Goal: Check status: Check status

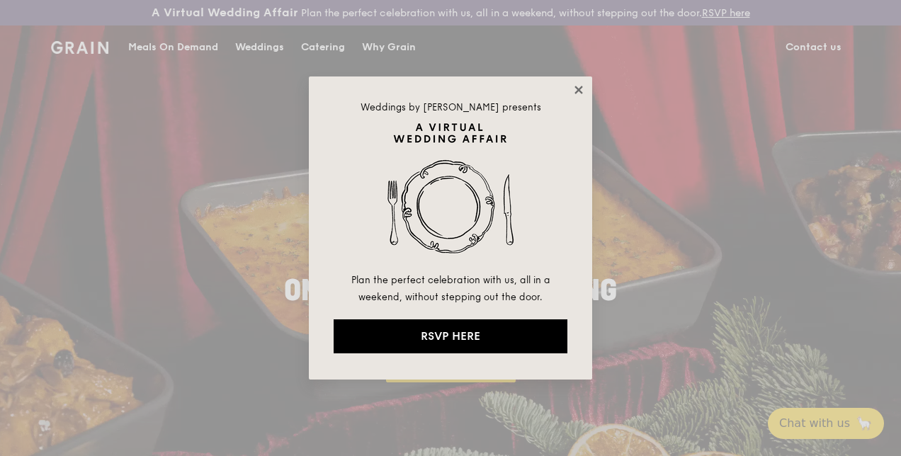
click at [578, 93] on icon at bounding box center [578, 90] width 13 height 13
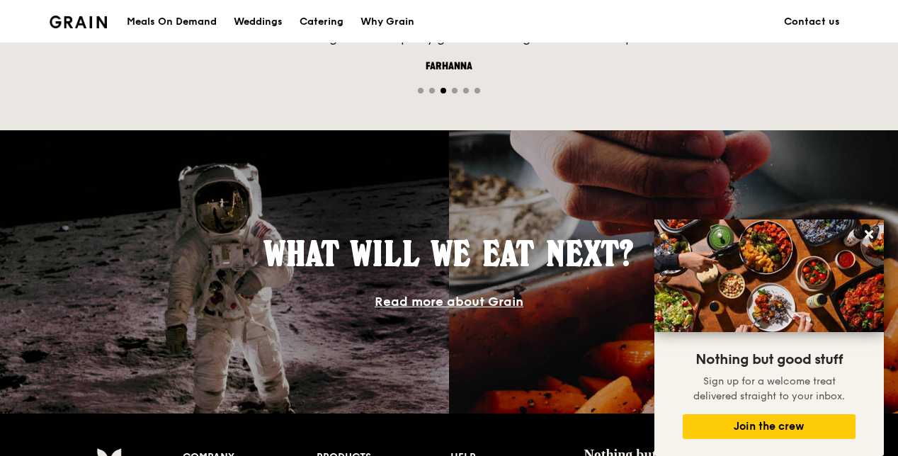
scroll to position [1010, 0]
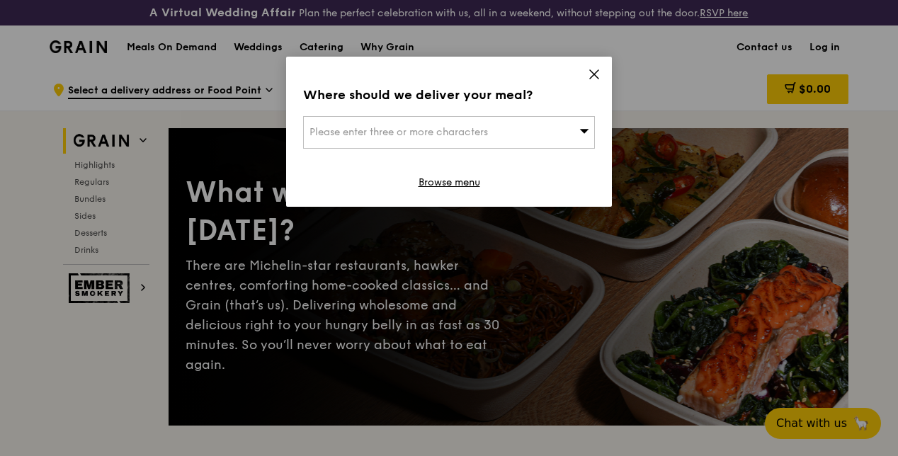
click at [534, 123] on div "Please enter three or more characters" at bounding box center [449, 132] width 292 height 33
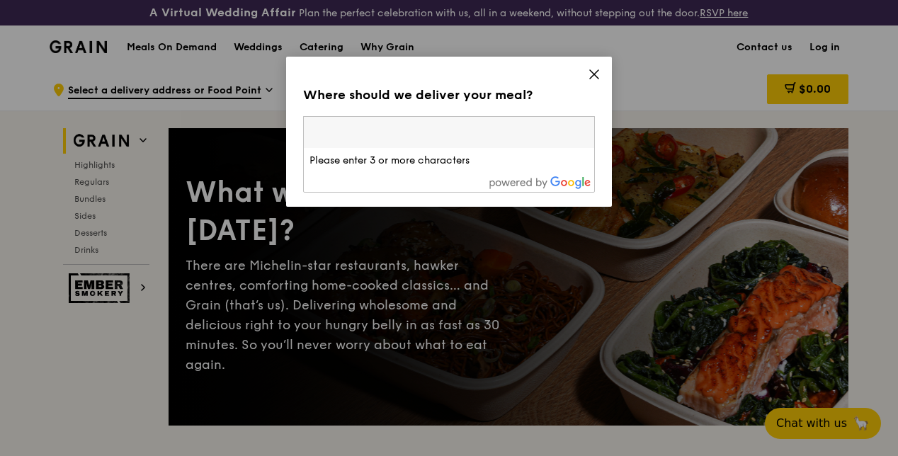
click at [515, 137] on input "search" at bounding box center [449, 132] width 290 height 31
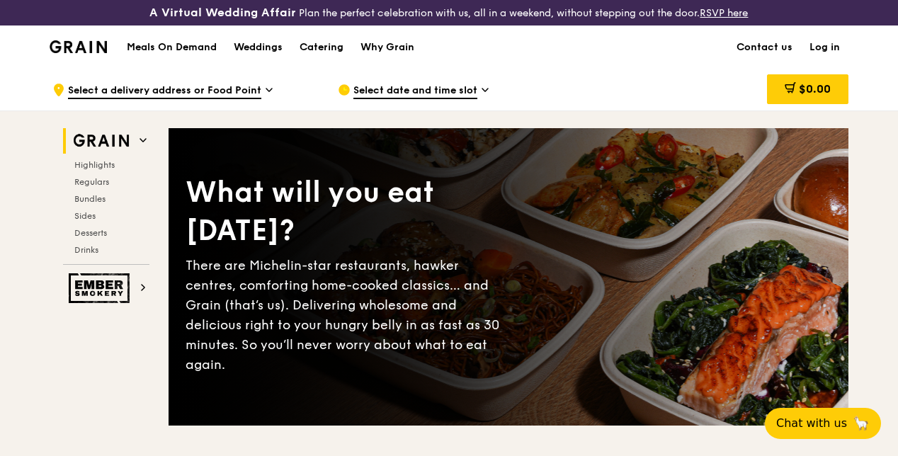
click at [827, 55] on link "Log in" at bounding box center [824, 47] width 47 height 42
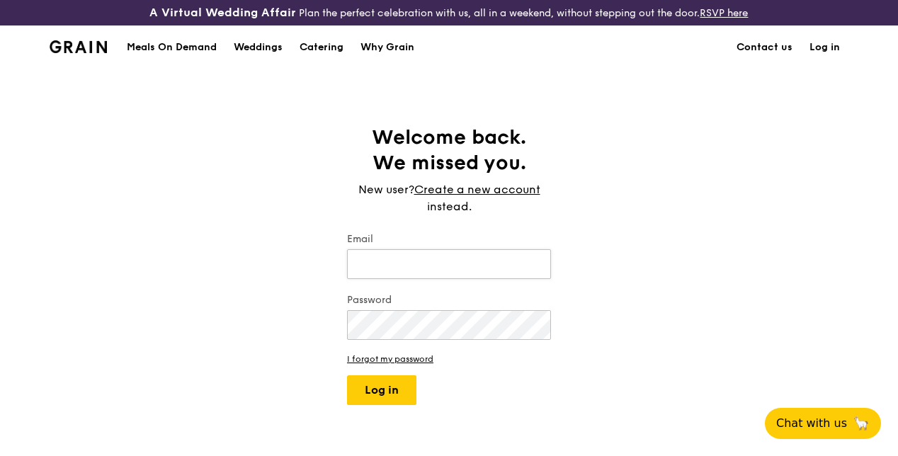
click at [433, 279] on input "Email" at bounding box center [449, 264] width 204 height 30
type input "yijiatho@gmail.com"
click at [347, 375] on button "Log in" at bounding box center [381, 390] width 69 height 30
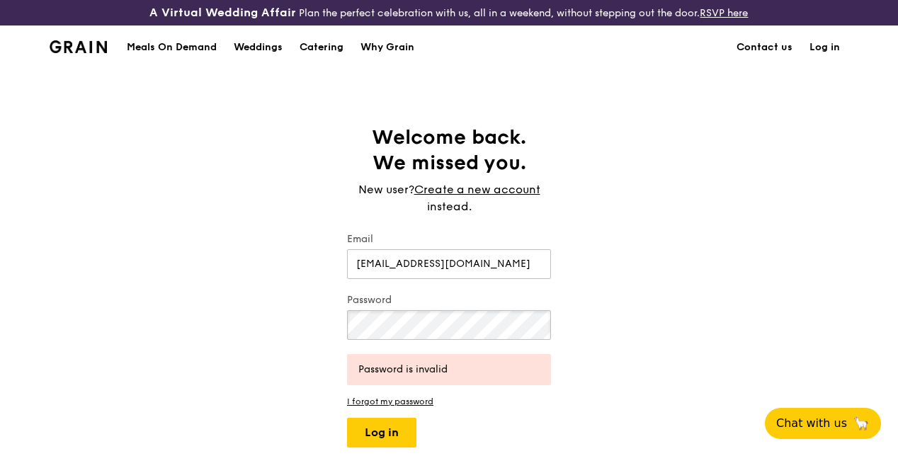
click at [347, 418] on button "Log in" at bounding box center [381, 433] width 69 height 30
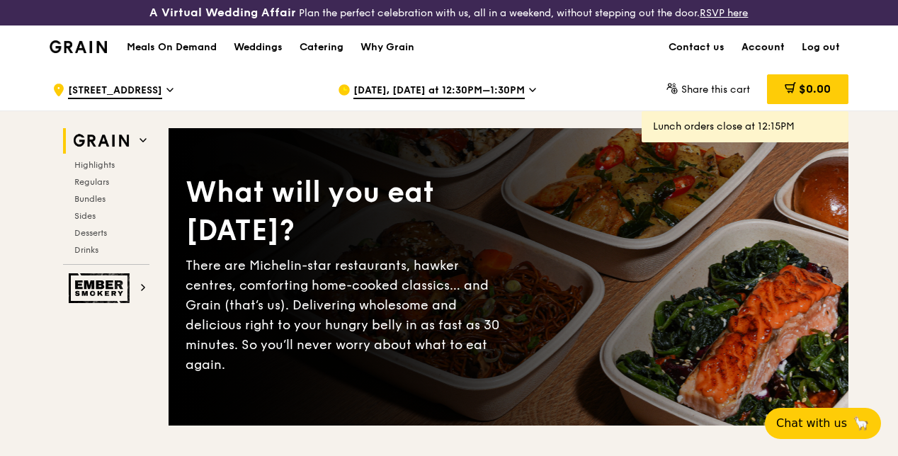
click at [770, 59] on link "Account" at bounding box center [763, 47] width 60 height 42
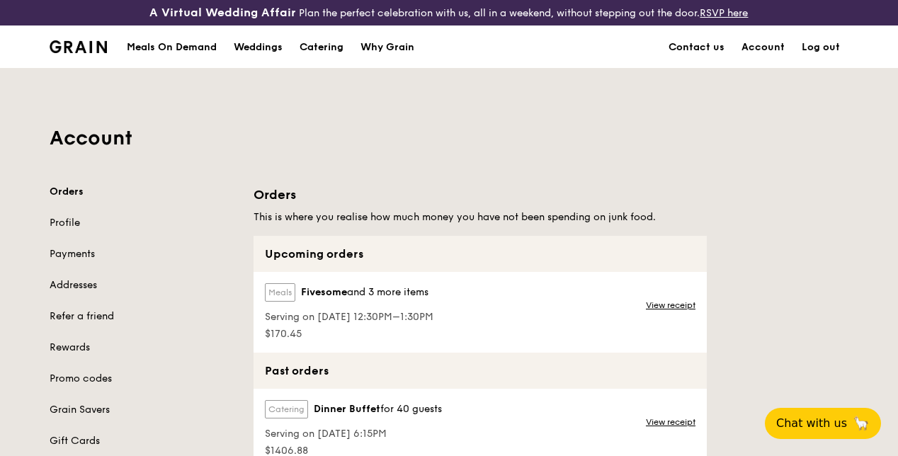
scroll to position [149, 0]
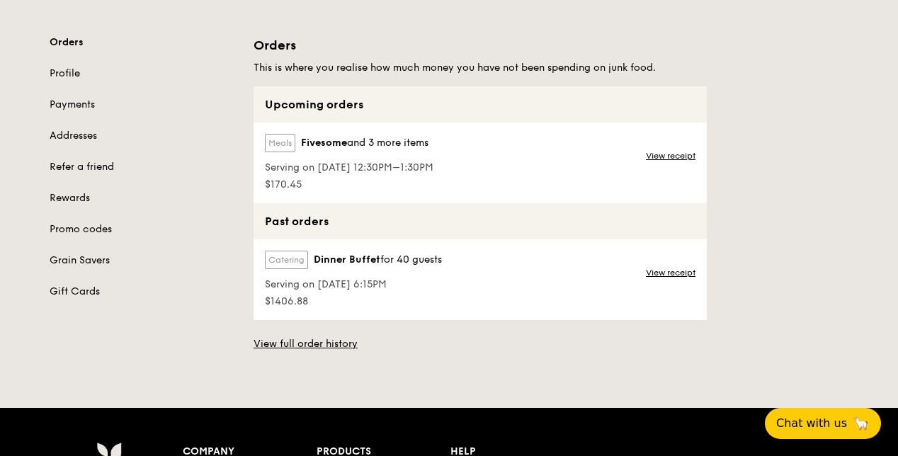
click at [448, 123] on div "Upcoming orders" at bounding box center [480, 104] width 453 height 36
drag, startPoint x: 448, startPoint y: 123, endPoint x: 506, endPoint y: 194, distance: 92.1
click at [507, 195] on div "Upcoming orders Meals Fivesome and 3 more items Serving on 6 Oct 2025, 12:30PM–…" at bounding box center [480, 144] width 453 height 117
click at [507, 194] on div "Meals Fivesome and 3 more items Serving on 6 Oct 2025, 12:30PM–1:30PM $170.45 V…" at bounding box center [480, 163] width 453 height 81
click at [680, 161] on link "View receipt" at bounding box center [671, 155] width 50 height 11
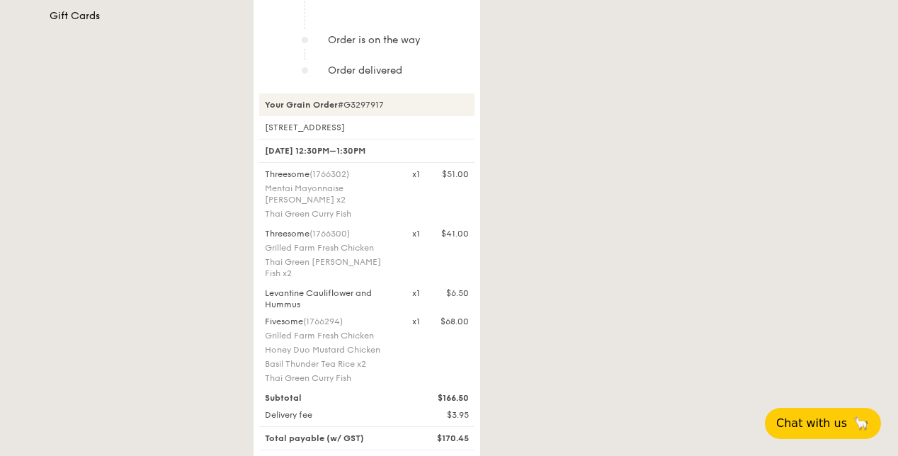
scroll to position [600, 0]
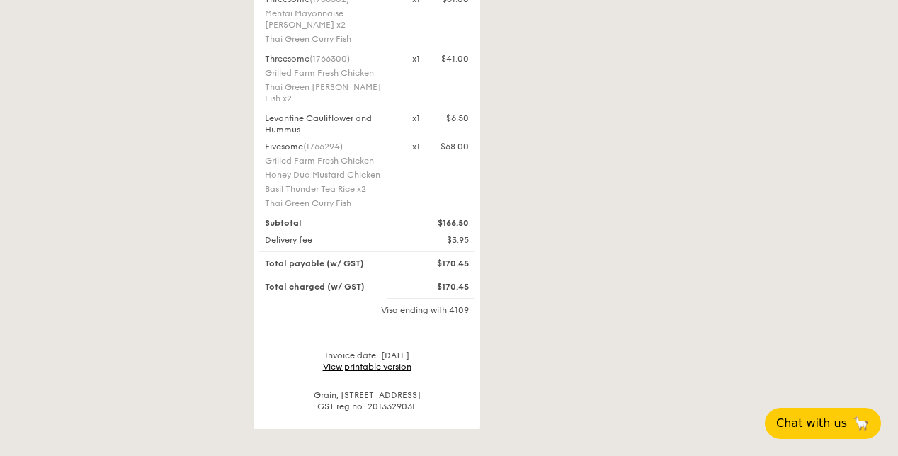
click at [409, 189] on div "Fivesome (1766294) Grilled Farm Fresh Chicken Honey Duo Mustard Chicken Basil T…" at bounding box center [366, 176] width 221 height 71
drag, startPoint x: 409, startPoint y: 189, endPoint x: 503, endPoint y: 315, distance: 156.9
click at [504, 316] on div "Your order has been assigned to be delivered between 12:30PM–1:30PM Track your …" at bounding box center [551, 7] width 612 height 844
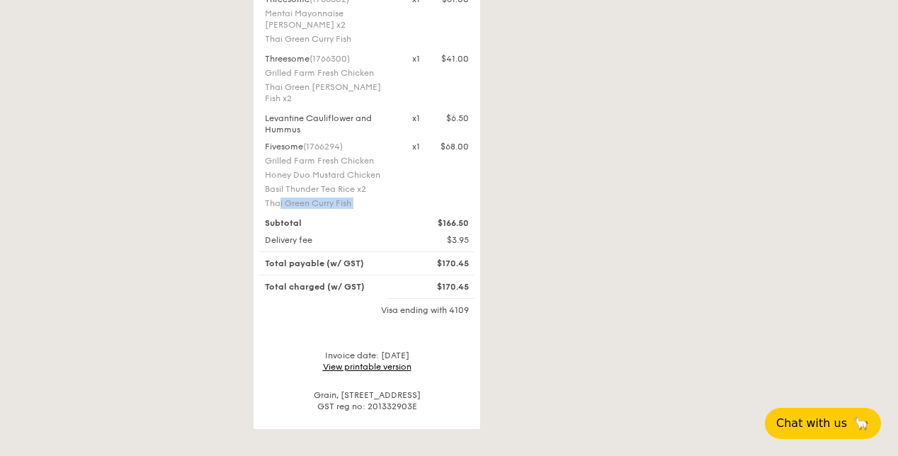
click at [504, 316] on div "Your order has been assigned to be delivered between 12:30PM–1:30PM Track your …" at bounding box center [551, 7] width 612 height 844
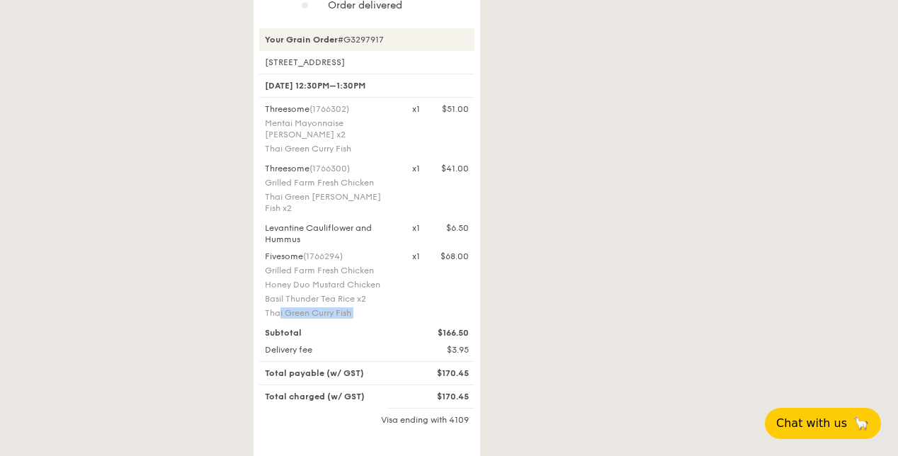
scroll to position [489, 0]
click at [504, 316] on div "Your order has been assigned to be delivered between 12:30PM–1:30PM Track your …" at bounding box center [551, 118] width 612 height 844
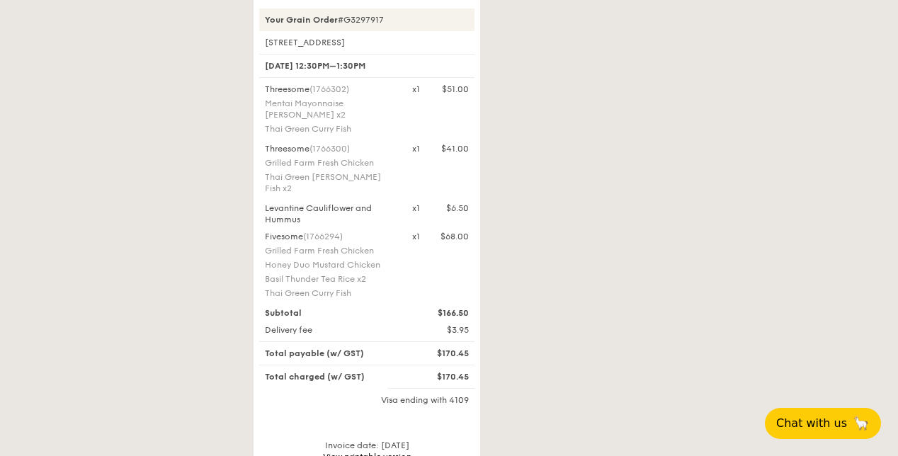
scroll to position [447, 0]
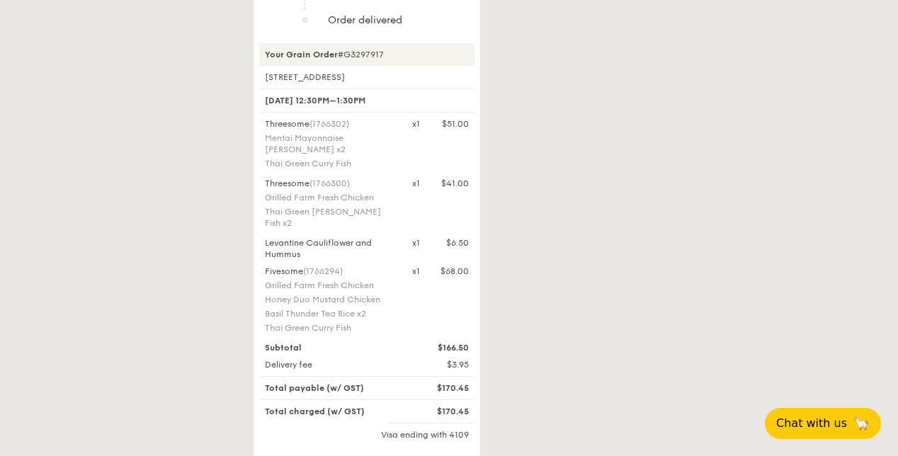
click at [332, 294] on div "Honey Duo Mustard Chicken" at bounding box center [330, 299] width 130 height 11
click at [332, 294] on div "Fivesome (1766294) Grilled Farm Fresh Chicken Honey Duo Mustard Chicken Basil T…" at bounding box center [329, 301] width 147 height 71
click at [305, 278] on div "Fivesome (1766294) Grilled Farm Fresh Chicken Honey Duo Mustard Chicken Basil T…" at bounding box center [329, 301] width 147 height 71
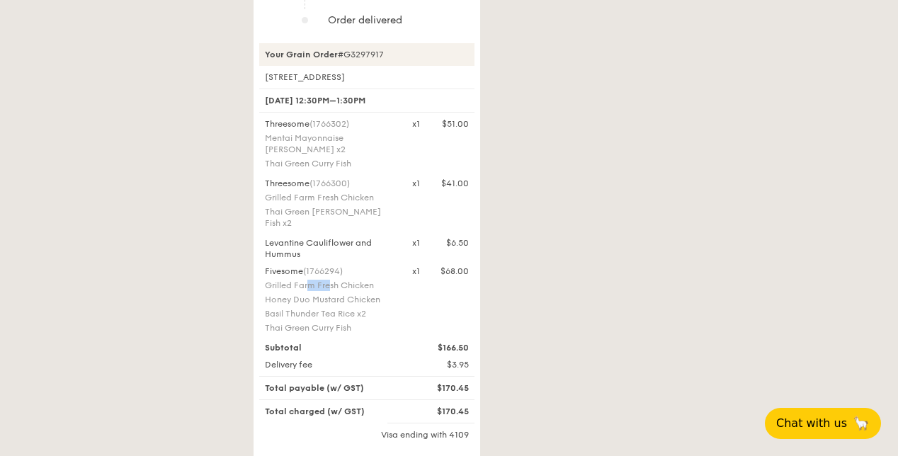
click at [305, 278] on div "Fivesome (1766294) Grilled Farm Fresh Chicken Honey Duo Mustard Chicken Basil T…" at bounding box center [329, 301] width 147 height 71
copy div "Grilled Farm Fresh Chicken"
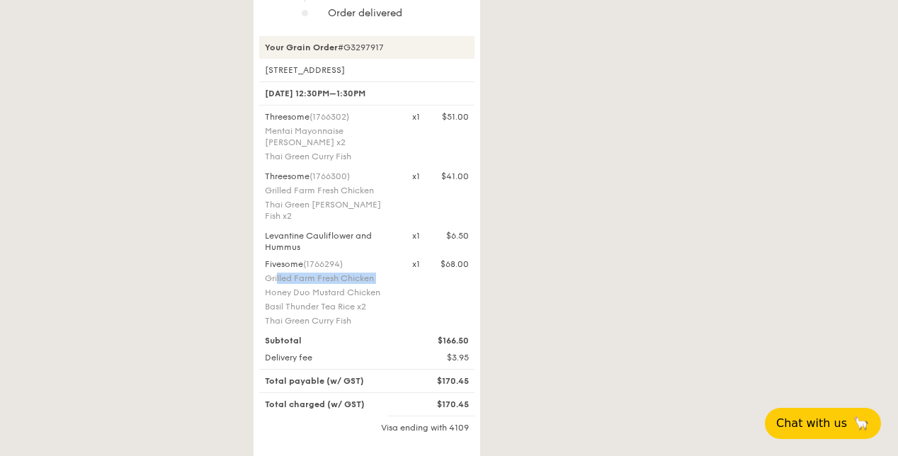
scroll to position [468, 0]
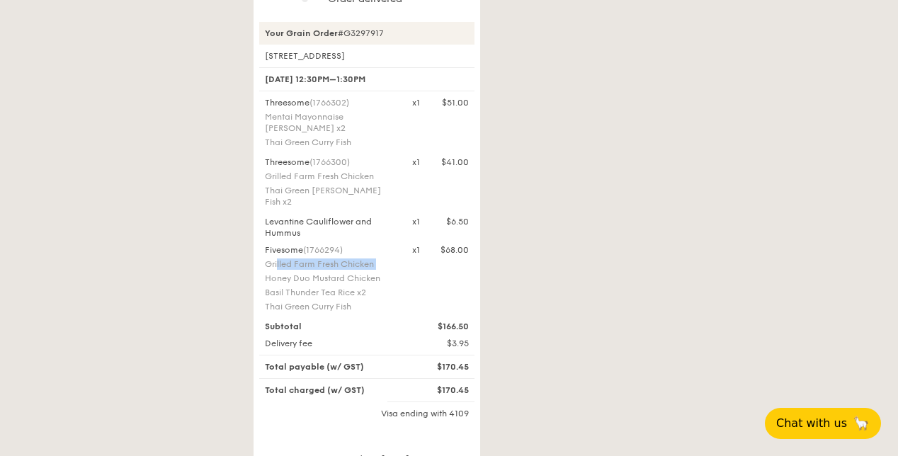
click at [399, 259] on div "Fivesome (1766294) Grilled Farm Fresh Chicken Honey Duo Mustard Chicken Basil T…" at bounding box center [329, 279] width 147 height 71
click at [400, 259] on div "Fivesome (1766294) Grilled Farm Fresh Chicken Honey Duo Mustard Chicken Basil T…" at bounding box center [329, 279] width 147 height 71
click at [334, 283] on div "Honey Duo Mustard Chicken" at bounding box center [330, 278] width 130 height 11
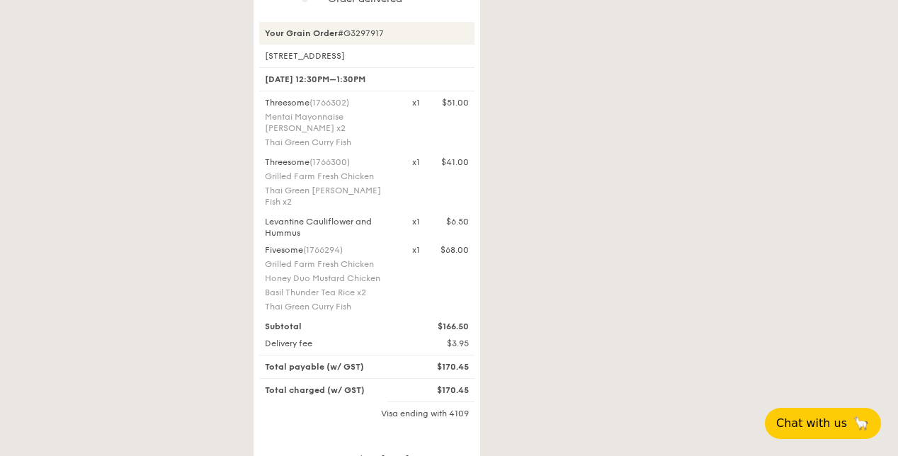
click at [334, 283] on div "Honey Duo Mustard Chicken" at bounding box center [330, 278] width 130 height 11
click at [301, 268] on div "Grilled Farm Fresh Chicken" at bounding box center [330, 263] width 130 height 11
click at [295, 288] on div "Basil Thunder Tea Rice x2" at bounding box center [330, 292] width 130 height 11
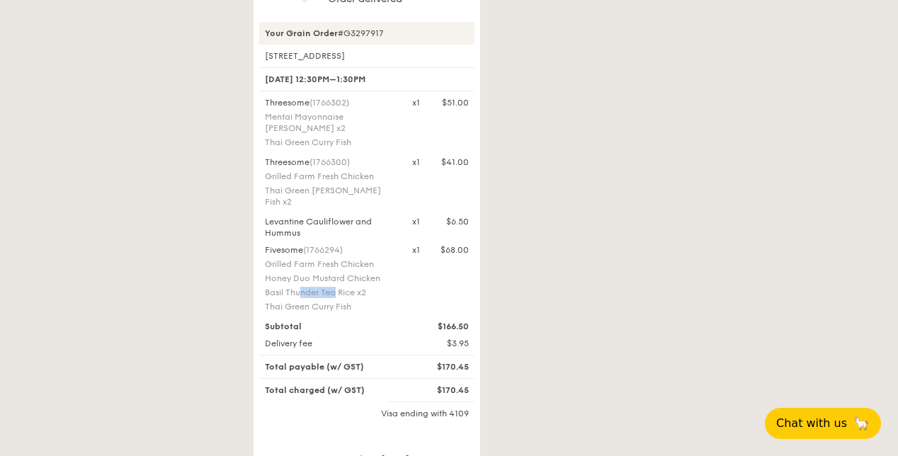
click at [295, 288] on div "Basil Thunder Tea Rice x2" at bounding box center [330, 292] width 130 height 11
click at [268, 289] on div "Basil Thunder Tea Rice x2" at bounding box center [330, 292] width 130 height 11
drag, startPoint x: 268, startPoint y: 290, endPoint x: 356, endPoint y: 291, distance: 87.8
click at [356, 290] on div "Basil Thunder Tea Rice x2" at bounding box center [330, 292] width 130 height 11
copy div "Basil Thunder Tea Rice"
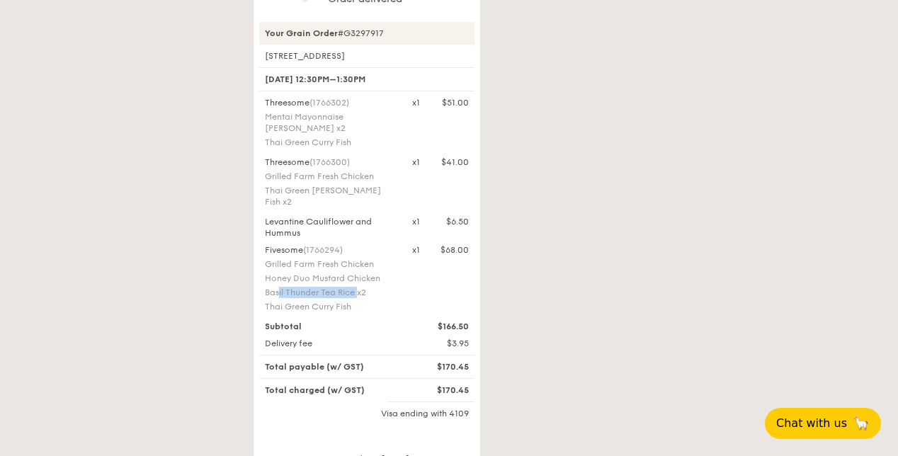
click at [310, 297] on div "Basil Thunder Tea Rice x2" at bounding box center [330, 292] width 130 height 11
click at [266, 309] on div "Thai Green Curry Fish" at bounding box center [330, 306] width 130 height 11
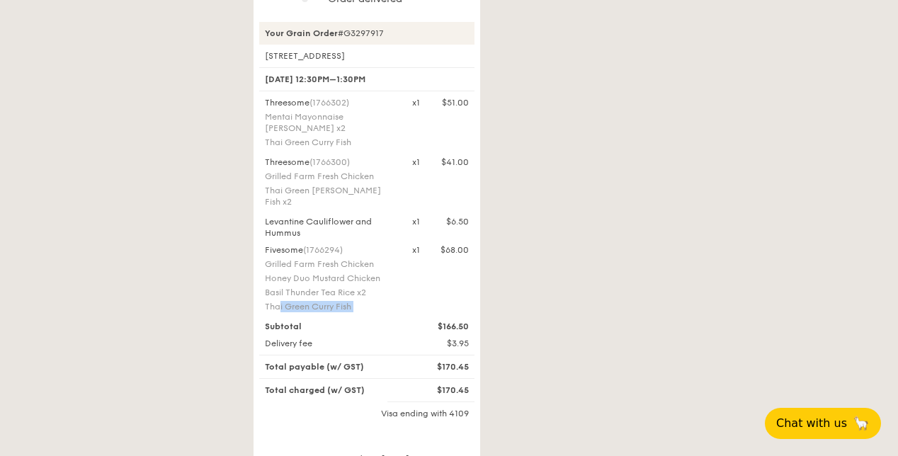
copy div "Thai Green Curry Fish"
click at [319, 293] on div "Basil Thunder Tea Rice x2" at bounding box center [330, 292] width 130 height 11
click at [274, 283] on div "Honey Duo Mustard Chicken" at bounding box center [330, 278] width 130 height 11
drag, startPoint x: 274, startPoint y: 284, endPoint x: 368, endPoint y: 283, distance: 94.2
click at [369, 283] on div "Honey Duo Mustard Chicken" at bounding box center [330, 278] width 130 height 11
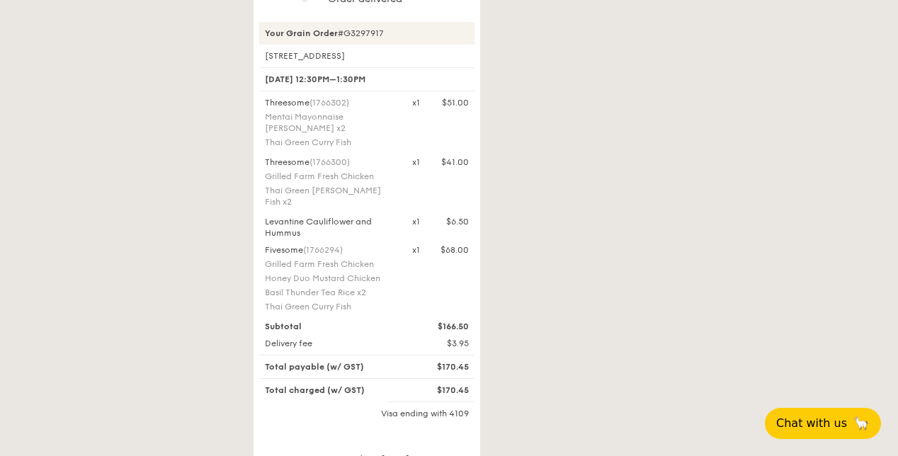
copy div "Honey Duo Mustard Chicken"
click at [302, 223] on div "Levantine Cauliflower and Hummus" at bounding box center [329, 227] width 147 height 23
click at [319, 231] on div "Levantine Cauliflower and Hummus" at bounding box center [329, 227] width 147 height 23
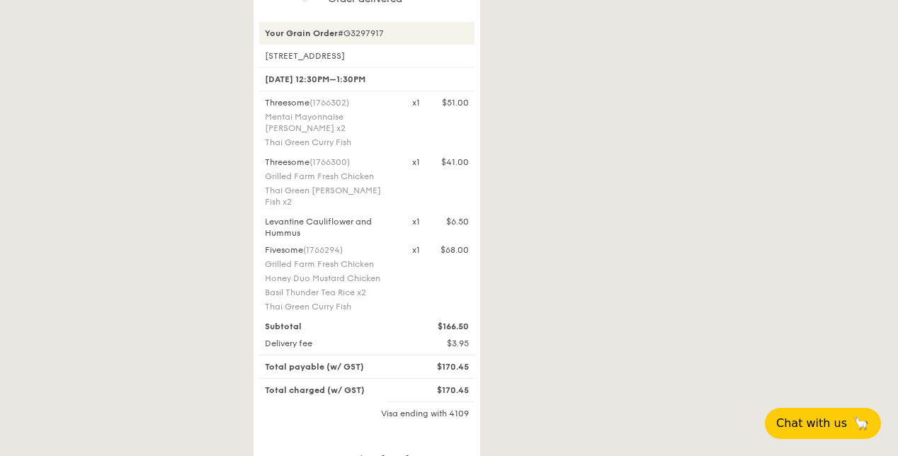
click at [319, 231] on div "Levantine Cauliflower and Hummus" at bounding box center [329, 227] width 147 height 23
click at [290, 206] on div "Thai Green Curry Fish x2" at bounding box center [330, 196] width 130 height 23
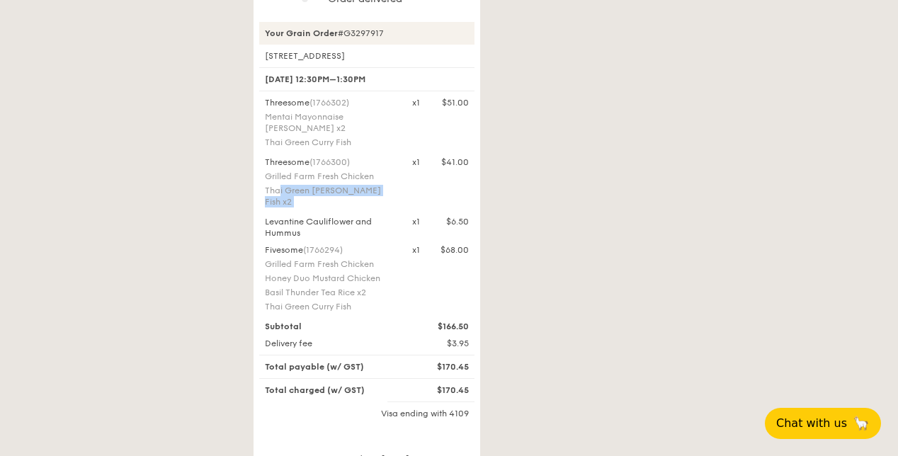
click at [290, 209] on div "Threesome (1766300) Grilled Farm Fresh Chicken Thai Green Curry Fish x2" at bounding box center [329, 184] width 147 height 54
click at [271, 198] on div "Thai Green Curry Fish x2" at bounding box center [330, 196] width 130 height 23
drag, startPoint x: 271, startPoint y: 199, endPoint x: 281, endPoint y: 203, distance: 10.8
click at [282, 203] on div "Thai Green Curry Fish x2" at bounding box center [330, 196] width 130 height 23
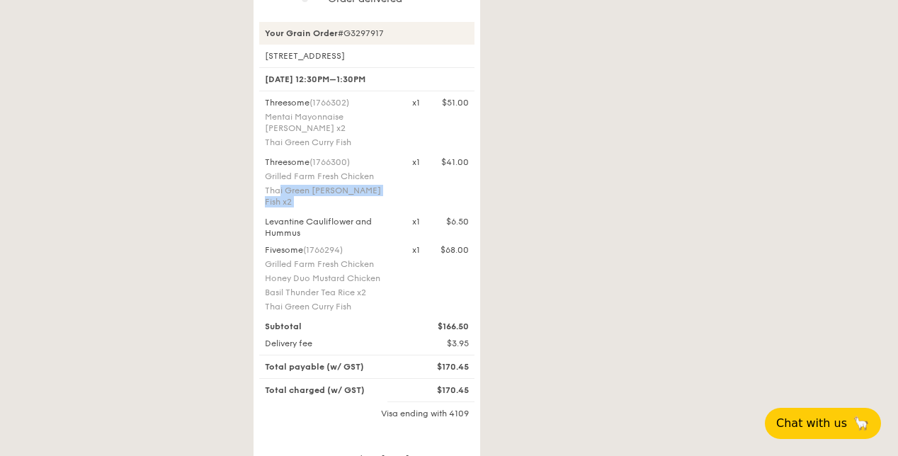
click at [366, 203] on div "Thai Green Curry Fish x2" at bounding box center [330, 196] width 130 height 23
click at [319, 182] on div "Grilled Farm Fresh Chicken" at bounding box center [330, 176] width 130 height 11
copy div "Grilled Farm Fresh Chicken"
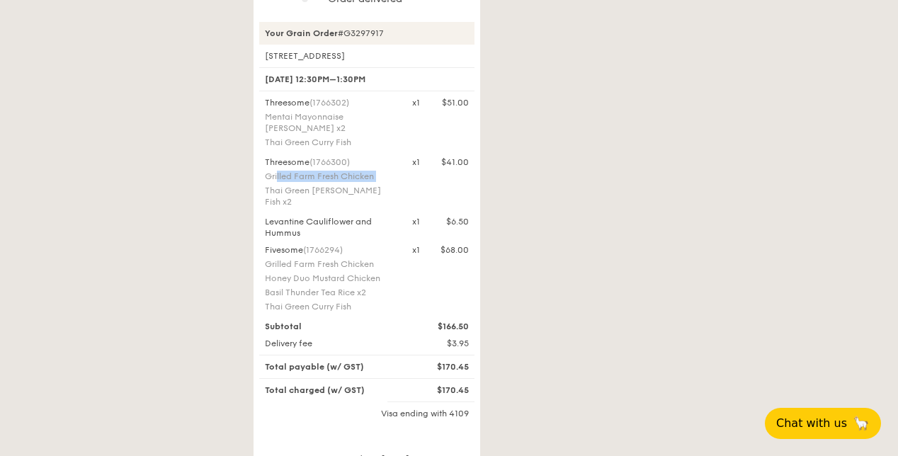
click at [340, 206] on div "Thai Green Curry Fish x2" at bounding box center [330, 196] width 130 height 23
click at [300, 151] on div "Threesome (1766302) Mentai Mayonnaise Aburi Salmon x2 Thai Green Curry Fish" at bounding box center [329, 124] width 147 height 54
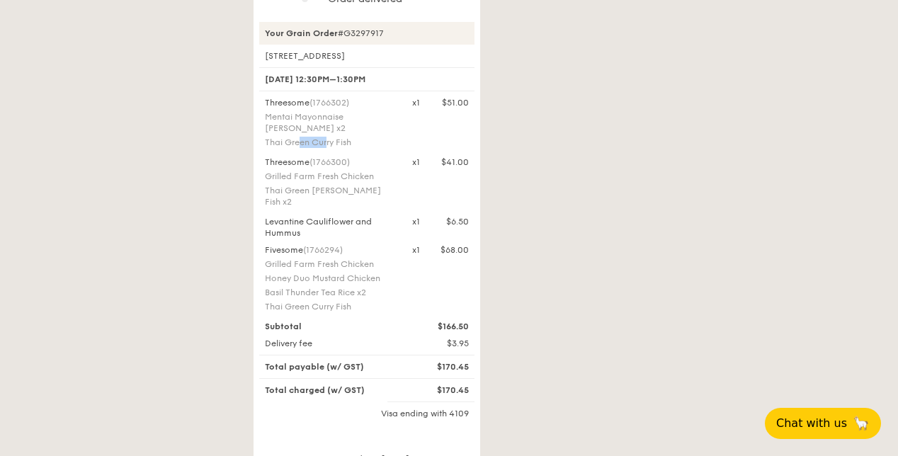
click at [300, 151] on div "Threesome (1766302) Mentai Mayonnaise Aburi Salmon x2 Thai Green Curry Fish" at bounding box center [329, 124] width 147 height 54
copy div "Thai Green Curry Fish"
click at [330, 134] on div "Mentai Mayonnaise Aburi Salmon x2" at bounding box center [330, 122] width 130 height 23
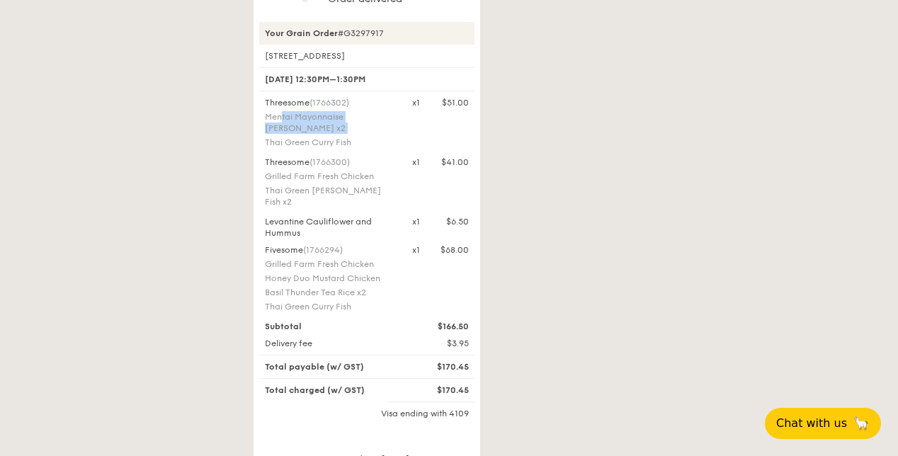
copy div "Mentai Mayonnaise Aburi Salmon x2"
click at [445, 167] on div "$41.00" at bounding box center [455, 162] width 28 height 11
drag, startPoint x: 446, startPoint y: 168, endPoint x: 455, endPoint y: 273, distance: 105.9
click at [455, 273] on div "Fivesome (1766294) Grilled Farm Fresh Chicken Honey Duo Mustard Chicken Basil T…" at bounding box center [366, 279] width 221 height 71
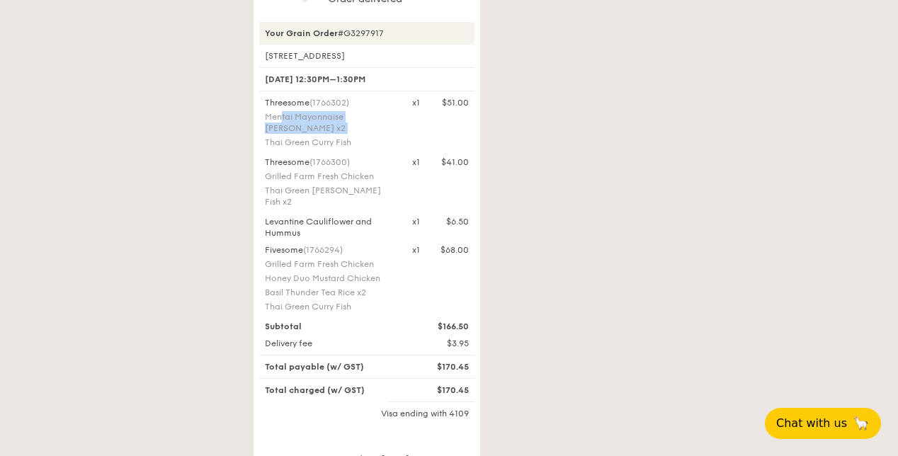
drag, startPoint x: 315, startPoint y: 231, endPoint x: 261, endPoint y: 223, distance: 54.4
click at [261, 222] on div "Levantine Cauliflower and Hummus" at bounding box center [329, 227] width 147 height 23
copy div "Levantine Cauliflower and Hummus"
click at [533, 410] on div "Your order will arrive between 12:30PM–1:30PM Track your order here . Order con…" at bounding box center [551, 125] width 612 height 816
click at [506, 389] on div "Your order will arrive between 12:30PM–1:30PM Track your order here . Order con…" at bounding box center [551, 125] width 612 height 816
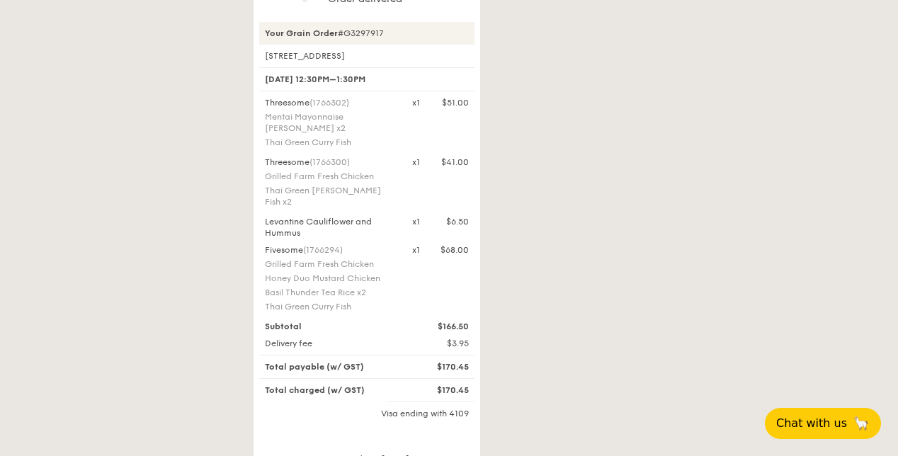
drag, startPoint x: 472, startPoint y: 229, endPoint x: 465, endPoint y: 314, distance: 85.2
click at [465, 314] on div "Threesome (1766302) Mentai Mayonnaise Aburi Salmon x2 Thai Green Curry Fish x1 …" at bounding box center [366, 206] width 215 height 218
click at [465, 314] on div "Fivesome (1766294) Grilled Farm Fresh Chicken Honey Duo Mustard Chicken Basil T…" at bounding box center [366, 279] width 221 height 71
drag, startPoint x: 465, startPoint y: 314, endPoint x: 455, endPoint y: 239, distance: 75.7
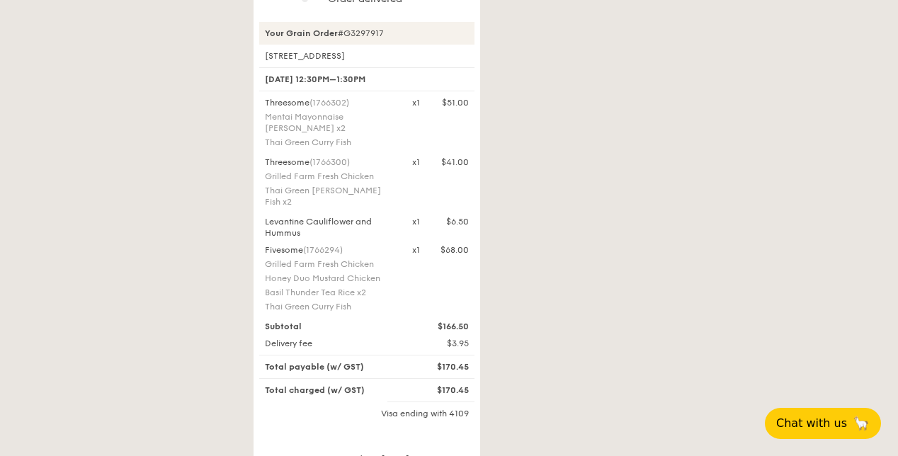
click at [455, 239] on div "Threesome (1766302) Mentai Mayonnaise Aburi Salmon x2 Thai Green Curry Fish x1 …" at bounding box center [366, 206] width 215 height 218
drag, startPoint x: 455, startPoint y: 239, endPoint x: 453, endPoint y: 297, distance: 57.4
click at [453, 296] on div "Fivesome (1766294) Grilled Farm Fresh Chicken Honey Duo Mustard Chicken Basil T…" at bounding box center [366, 279] width 221 height 71
drag, startPoint x: 453, startPoint y: 297, endPoint x: 392, endPoint y: 322, distance: 65.4
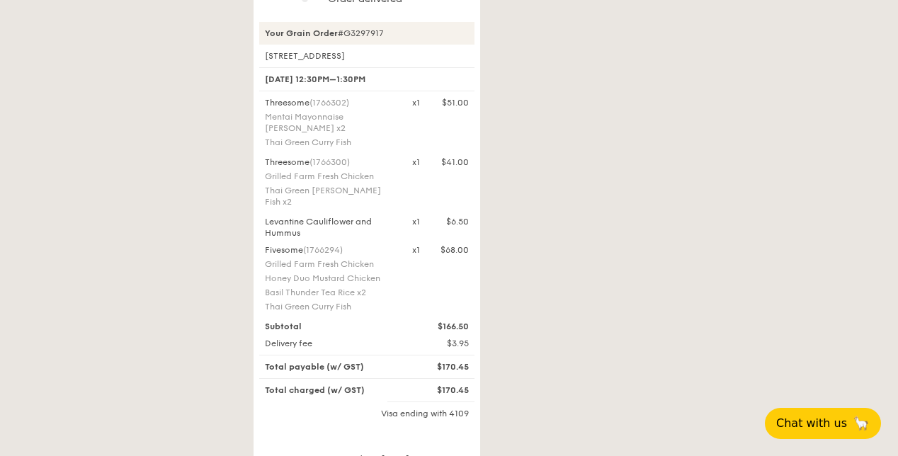
click at [392, 320] on div "Your Grain Order #G3297917 1 Sherwood Road, #00-00 6 Oct, 12:30PM–1:30PM Threes…" at bounding box center [366, 269] width 215 height 494
click at [414, 324] on div "$166.50" at bounding box center [441, 326] width 74 height 11
click at [450, 307] on div "Fivesome (1766294) Grilled Farm Fresh Chicken Honey Duo Mustard Chicken Basil T…" at bounding box center [366, 279] width 221 height 71
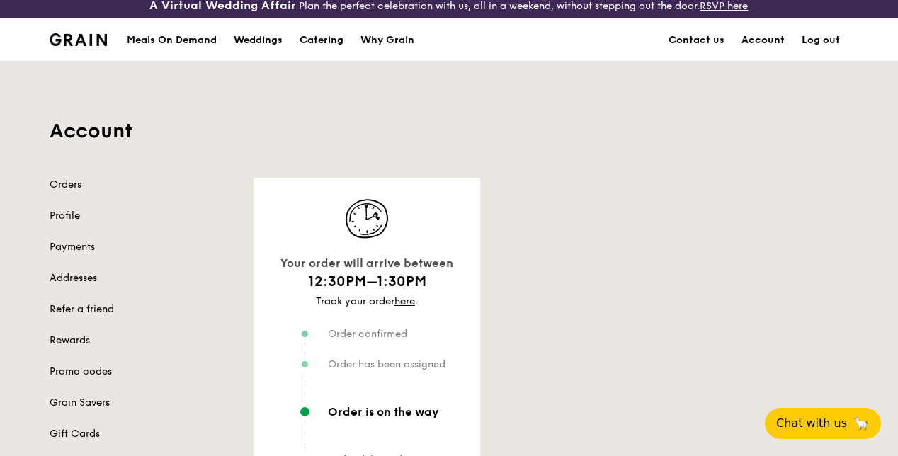
scroll to position [0, 0]
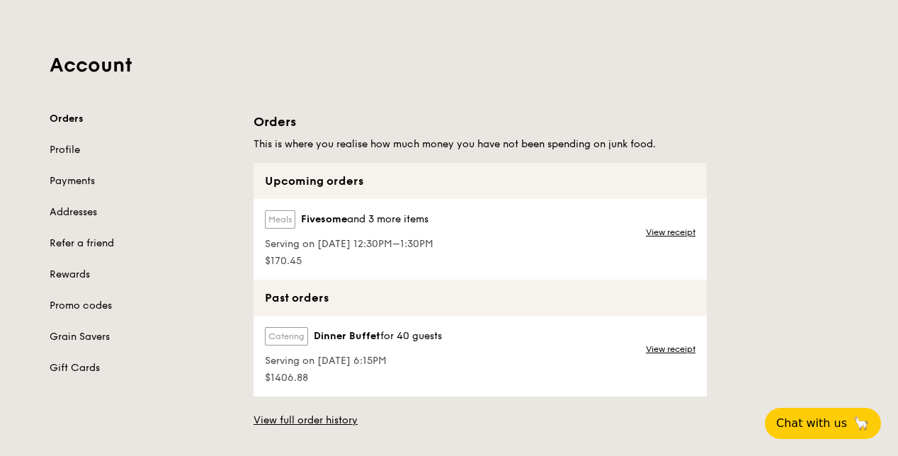
scroll to position [148, 0]
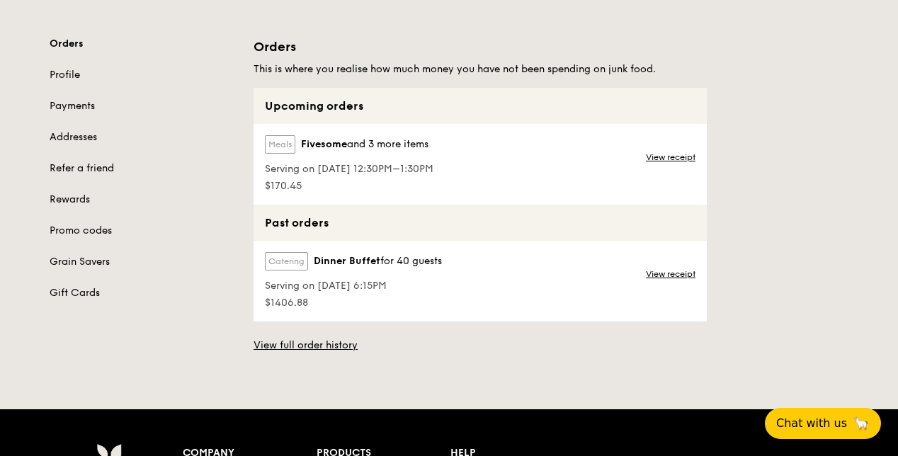
drag, startPoint x: 364, startPoint y: 245, endPoint x: 420, endPoint y: 169, distance: 94.8
click at [420, 159] on div "Meals Fivesome and 3 more items" at bounding box center [349, 147] width 169 height 24
click at [656, 163] on link "View receipt" at bounding box center [671, 157] width 50 height 11
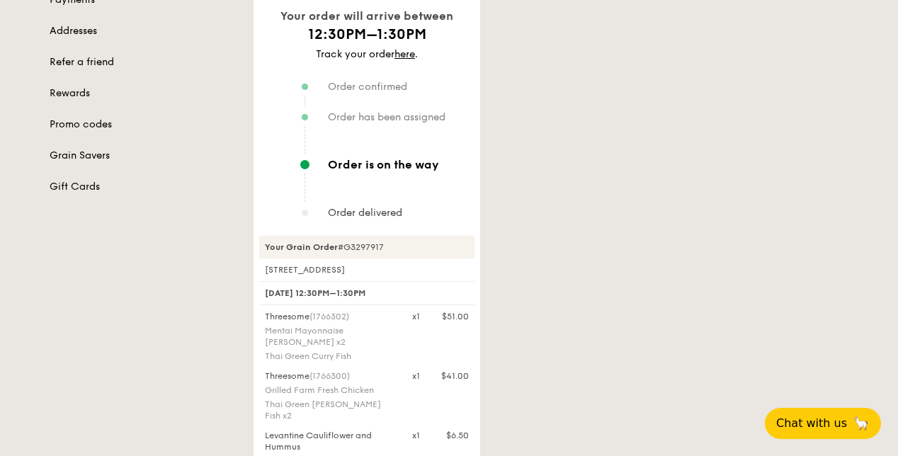
scroll to position [251, 0]
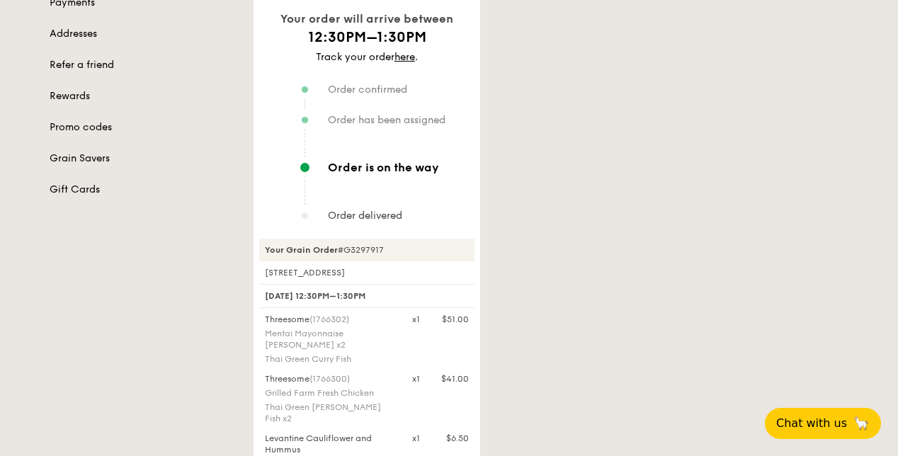
click at [707, 194] on div "Your order will arrive between 12:30PM–1:30PM Track your order here . Order con…" at bounding box center [551, 341] width 612 height 816
drag, startPoint x: 707, startPoint y: 194, endPoint x: 630, endPoint y: 337, distance: 162.9
click at [627, 340] on div "Your order will arrive between 12:30PM–1:30PM Track your order here . Order con…" at bounding box center [551, 341] width 612 height 816
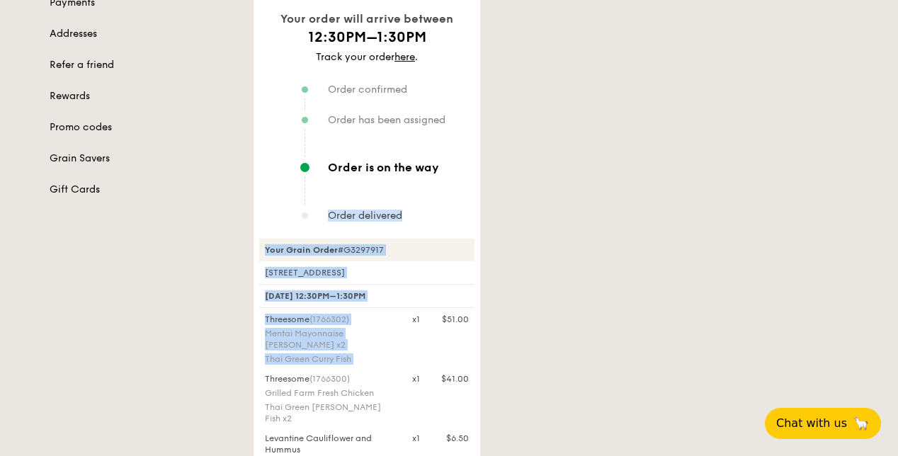
click at [627, 340] on div "Your order will arrive between 12:30PM–1:30PM Track your order here . Order con…" at bounding box center [551, 341] width 612 height 816
drag, startPoint x: 627, startPoint y: 340, endPoint x: 598, endPoint y: 214, distance: 129.5
click at [598, 214] on div "Your order will arrive between 12:30PM–1:30PM Track your order here . Order con…" at bounding box center [551, 341] width 612 height 816
drag, startPoint x: 598, startPoint y: 214, endPoint x: 602, endPoint y: 361, distance: 147.4
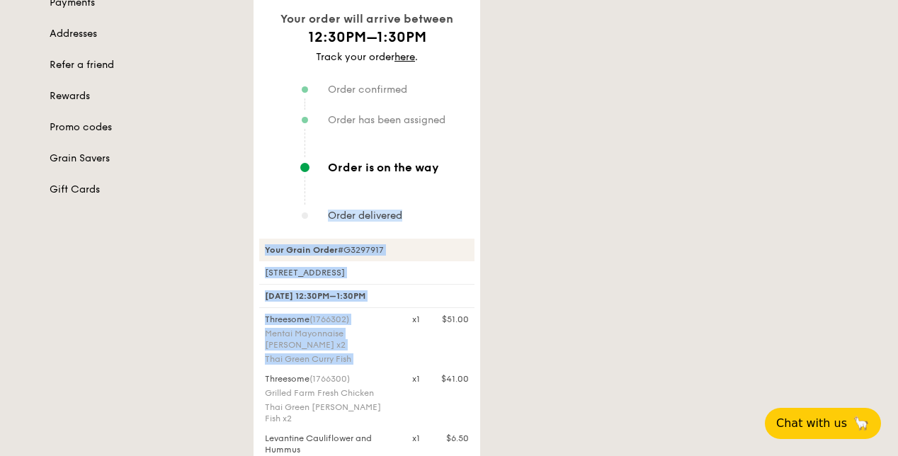
click at [602, 361] on div "Your order will arrive between 12:30PM–1:30PM Track your order here . Order con…" at bounding box center [551, 341] width 612 height 816
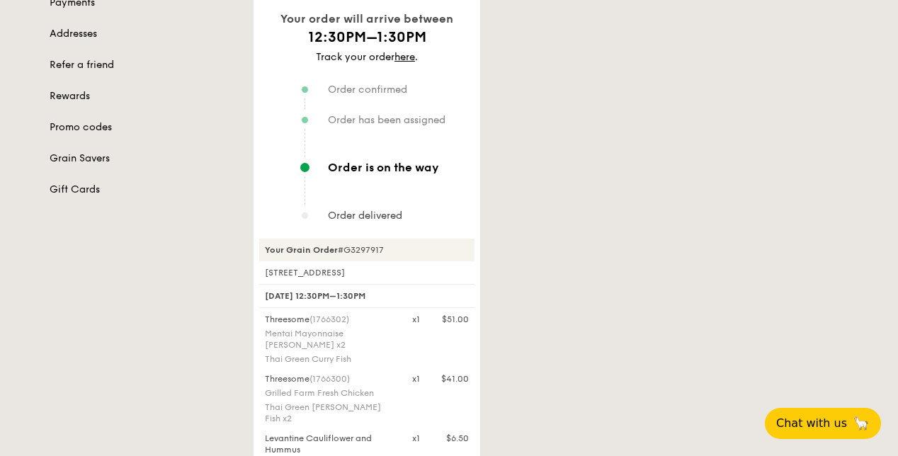
click at [602, 361] on div "Your order will arrive between 12:30PM–1:30PM Track your order here . Order con…" at bounding box center [551, 341] width 612 height 816
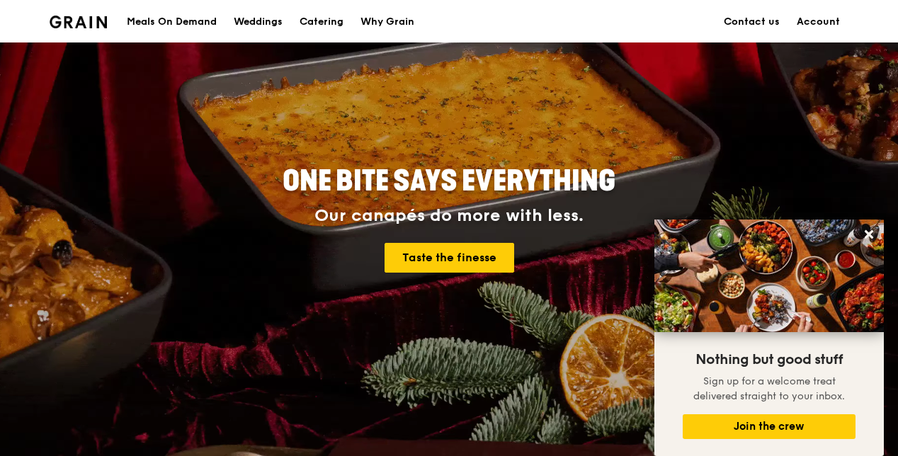
scroll to position [109, 0]
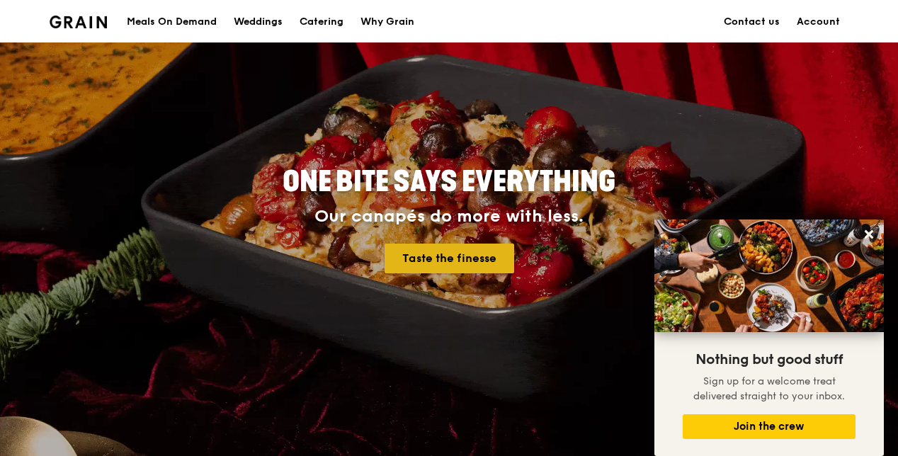
click at [491, 271] on link "Taste the finesse" at bounding box center [450, 259] width 130 height 30
